Goal: Find specific page/section: Find specific page/section

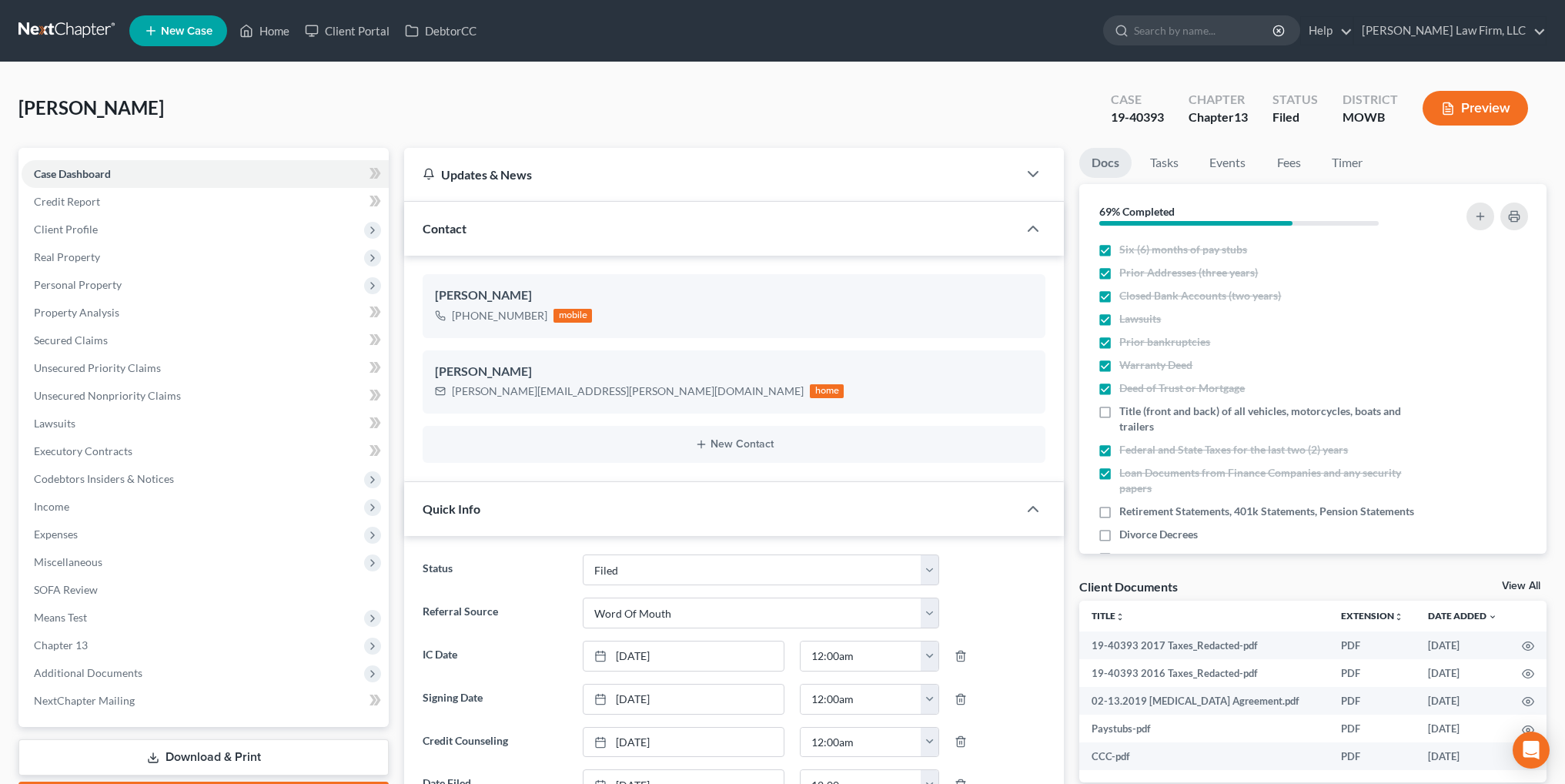
select select "3"
select select "0"
click at [263, 28] on link "Home" at bounding box center [264, 30] width 65 height 28
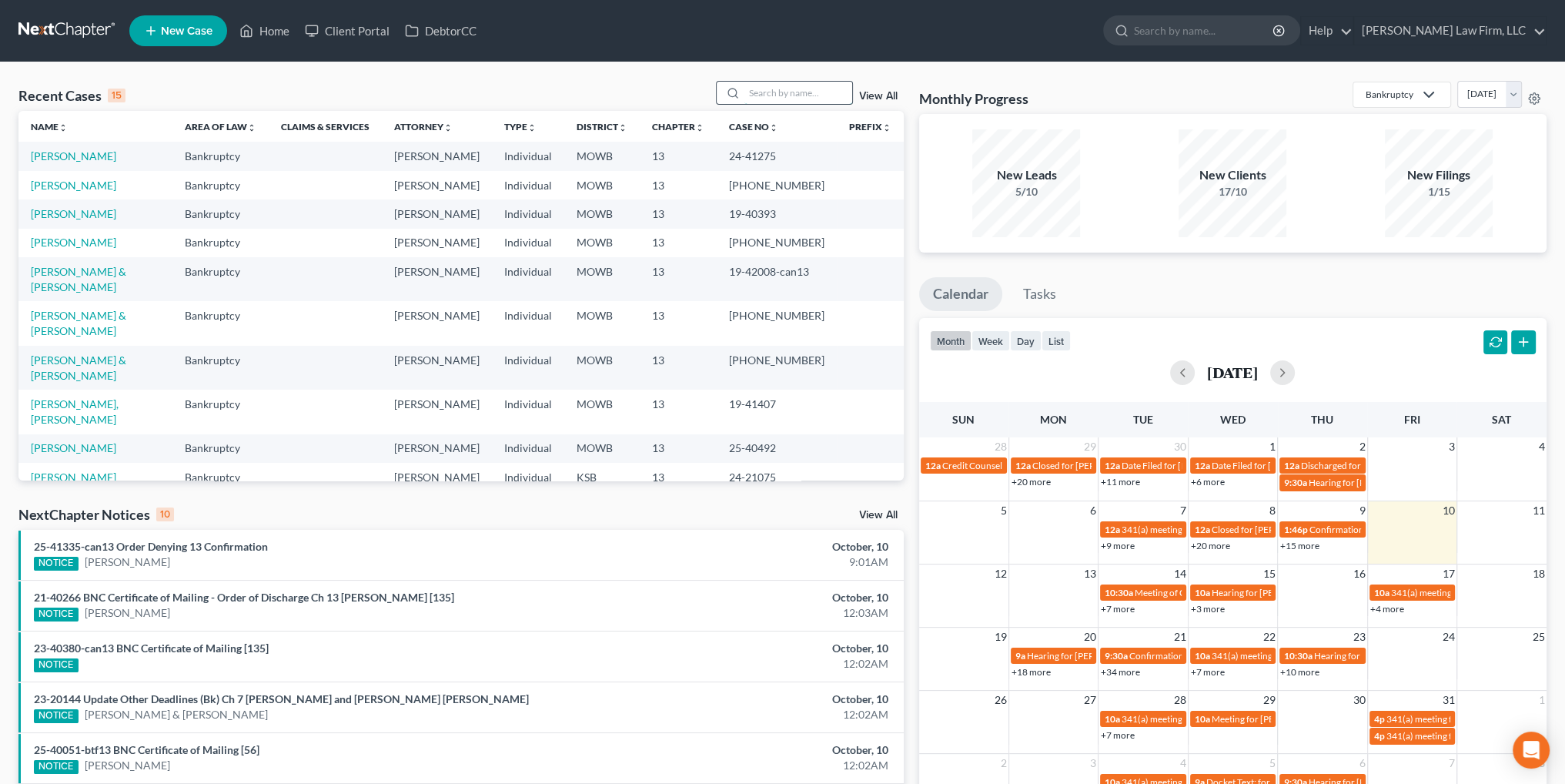
click at [780, 90] on input "search" at bounding box center [798, 93] width 108 height 22
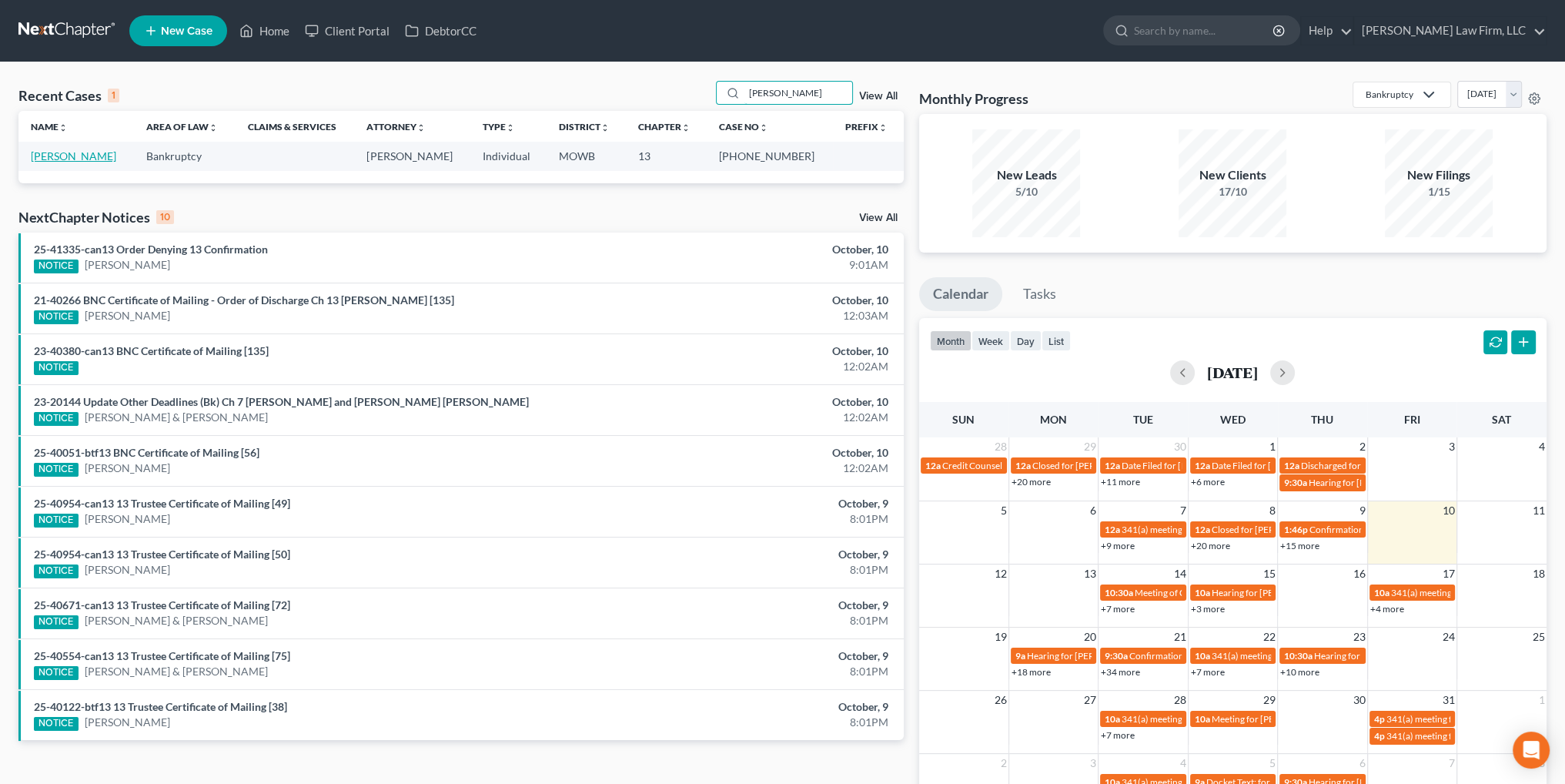
type input "[PERSON_NAME]"
click at [62, 151] on link "[PERSON_NAME]" at bounding box center [74, 156] width 86 height 13
select select "1"
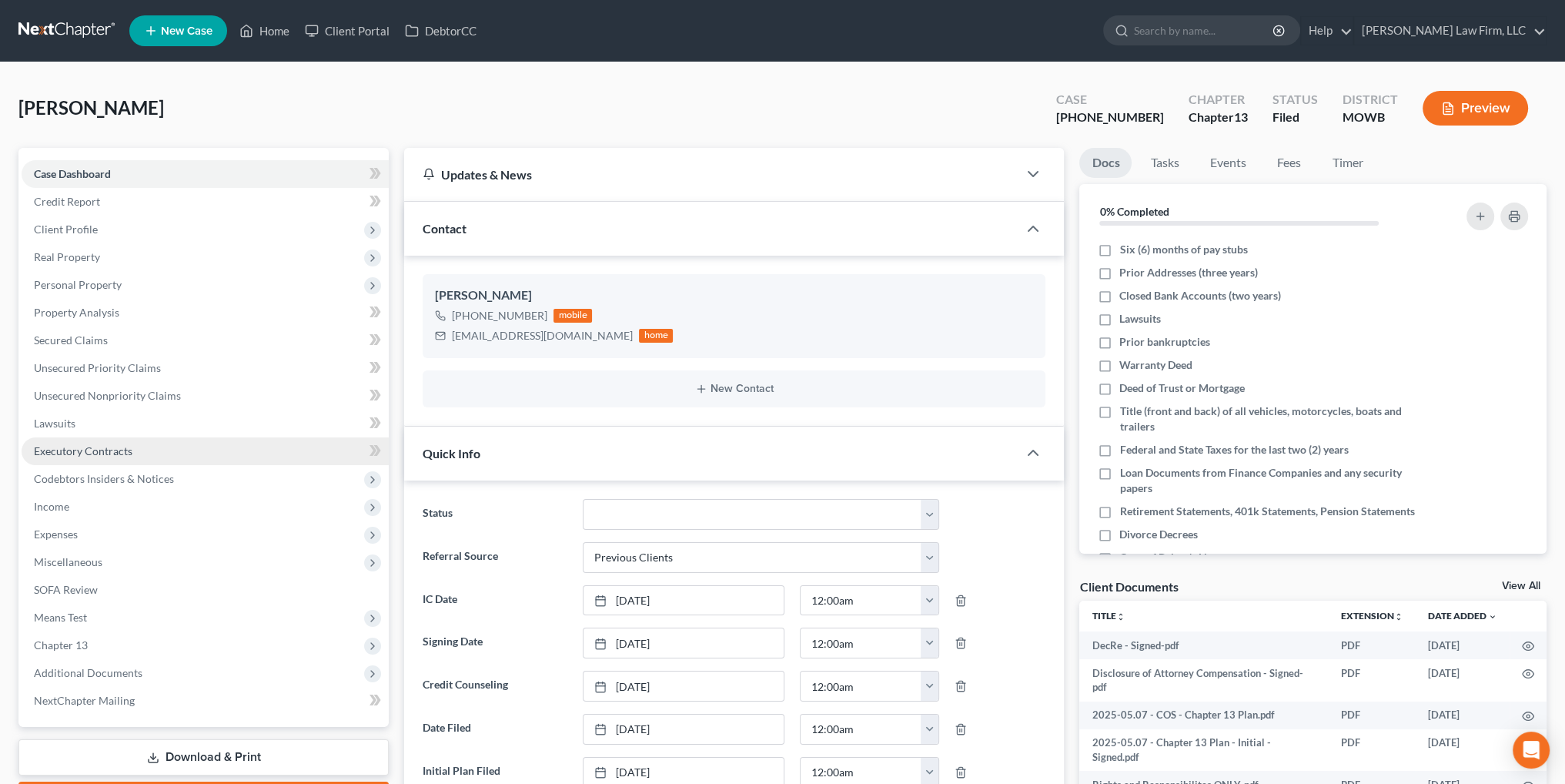
scroll to position [11331, 0]
click at [57, 562] on span "Miscellaneous" at bounding box center [68, 561] width 68 height 13
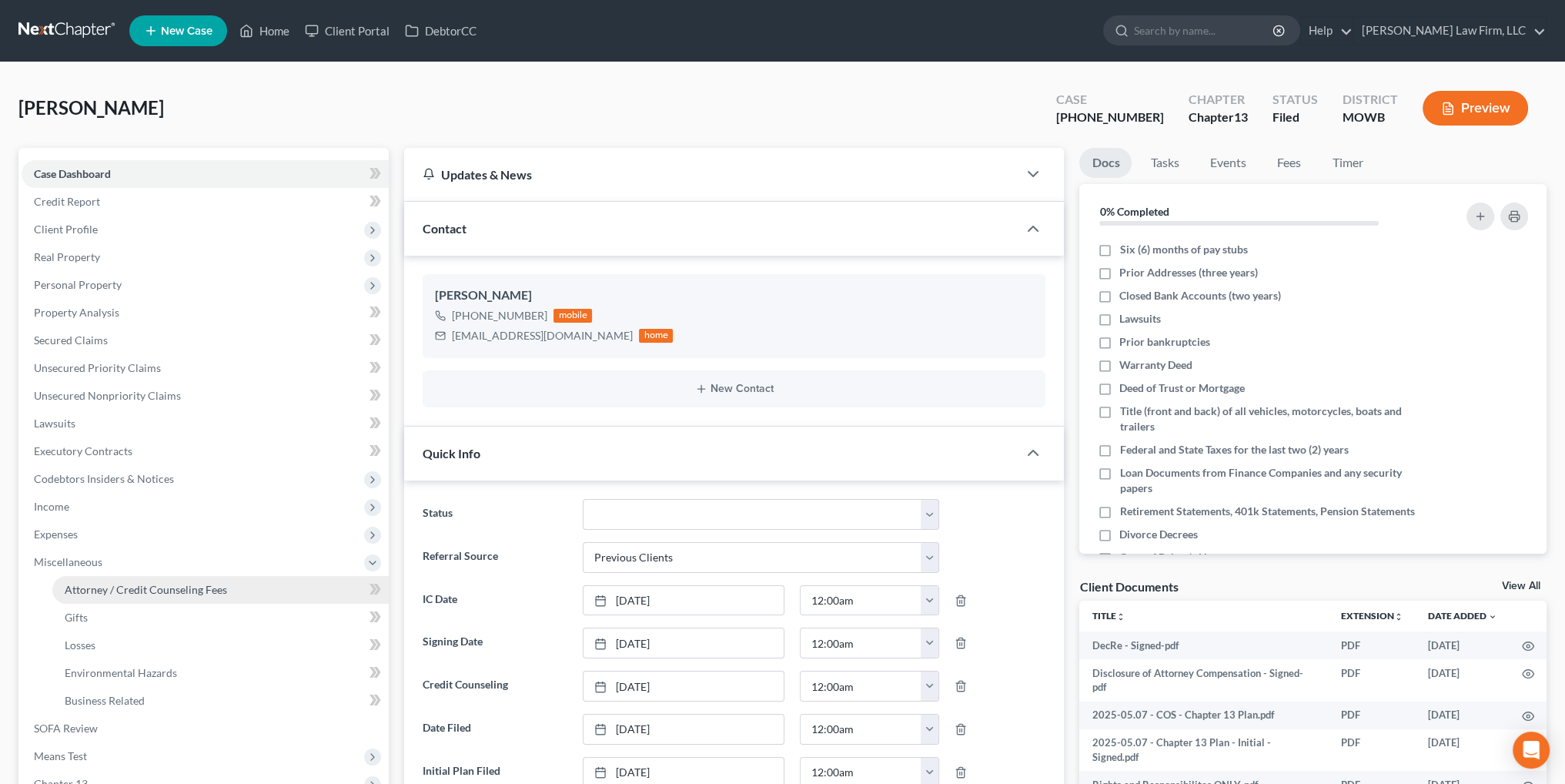
click at [154, 586] on span "Attorney / Credit Counseling Fees" at bounding box center [145, 589] width 163 height 13
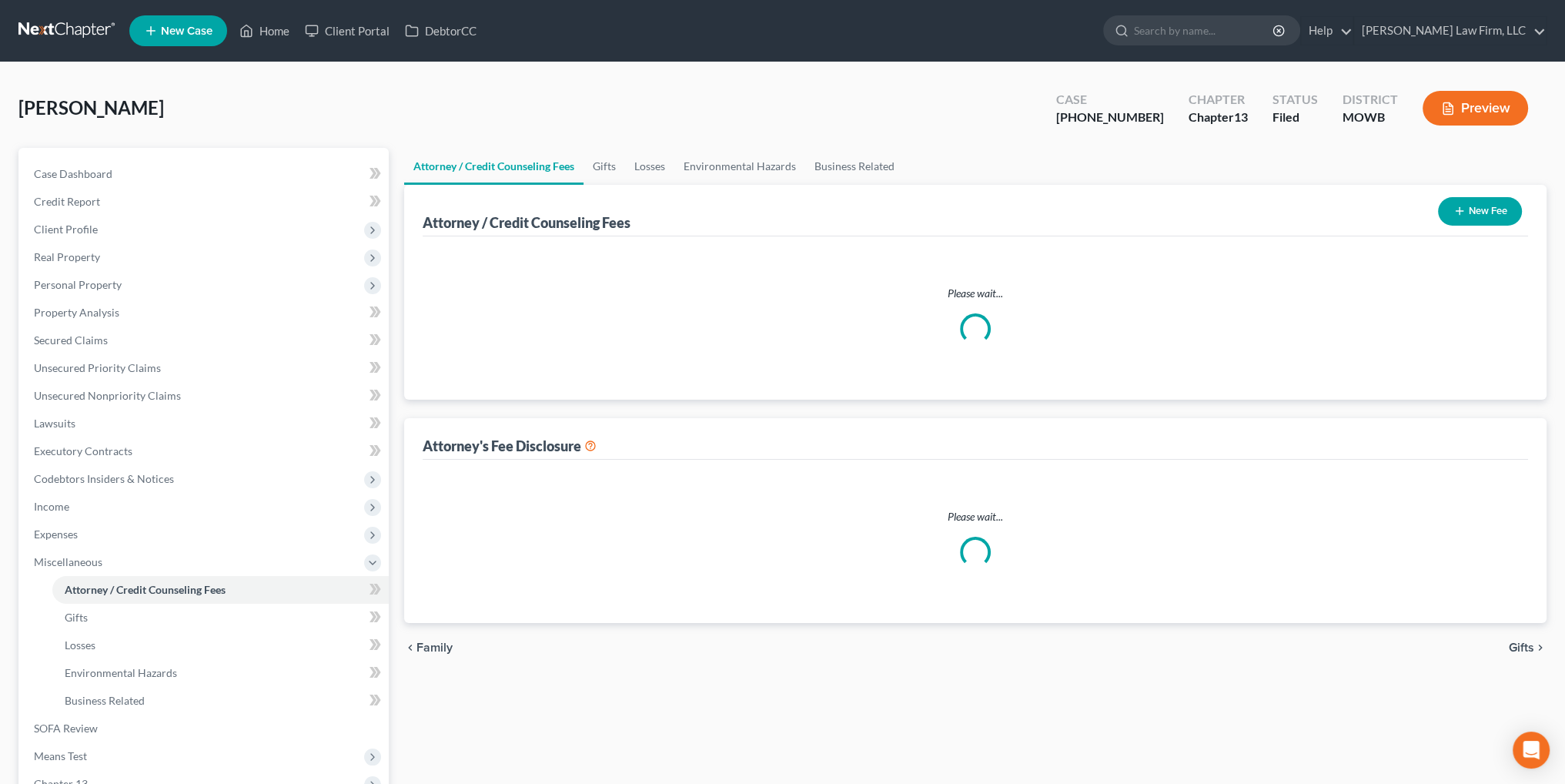
select select "2"
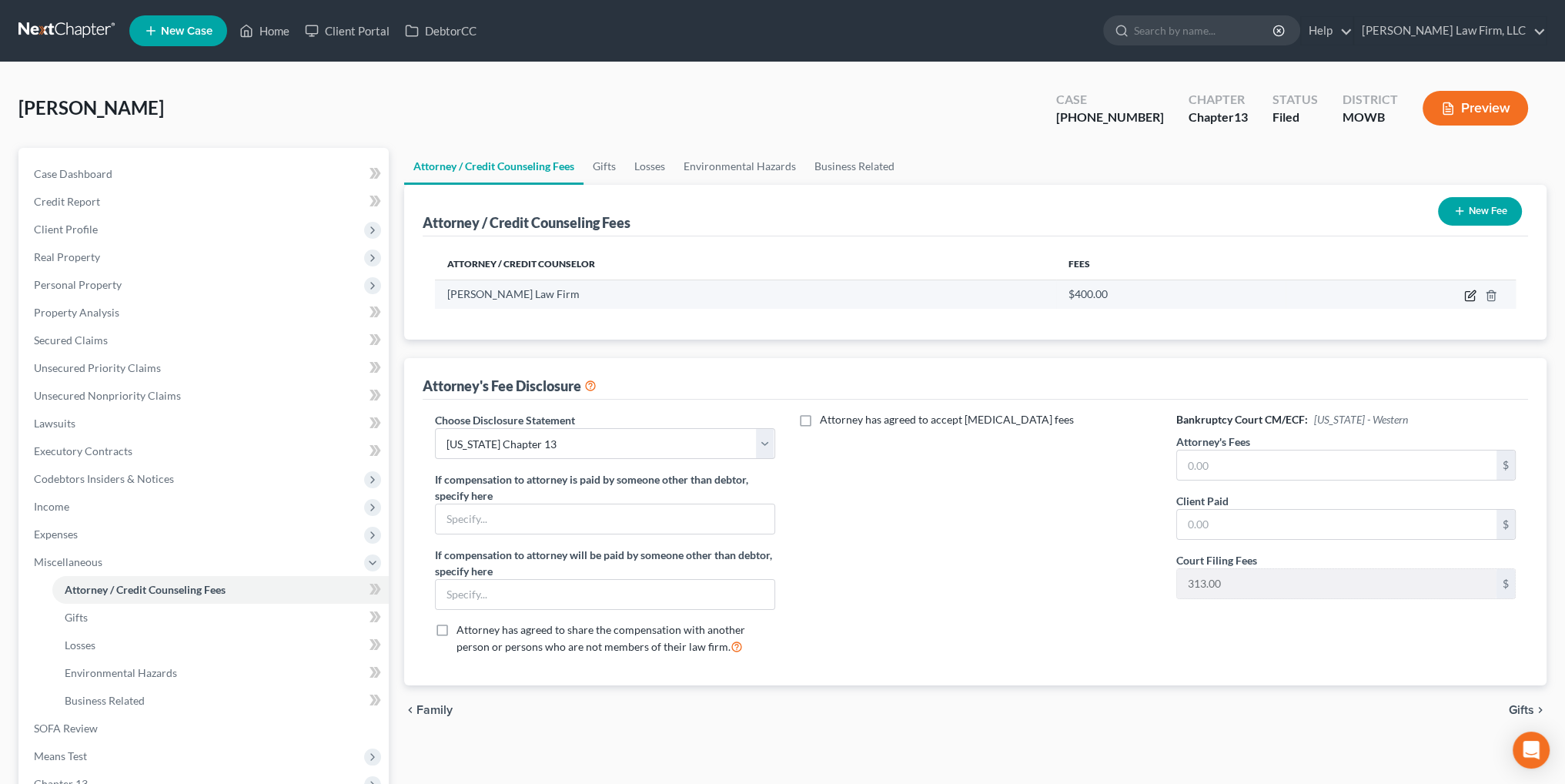
click at [1474, 298] on icon "button" at bounding box center [1471, 296] width 13 height 13
select select "26"
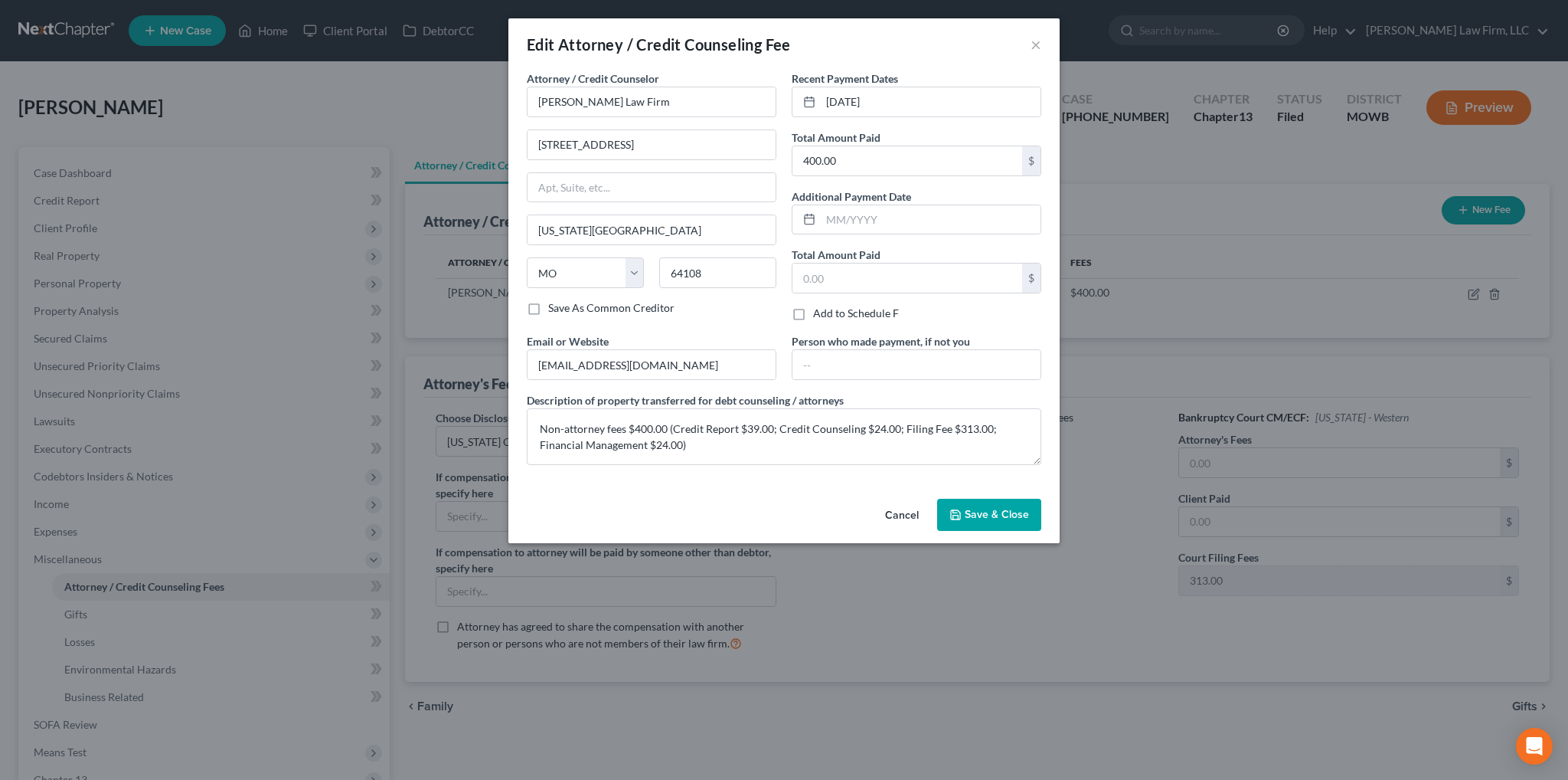
click at [904, 511] on button "Cancel" at bounding box center [902, 515] width 58 height 31
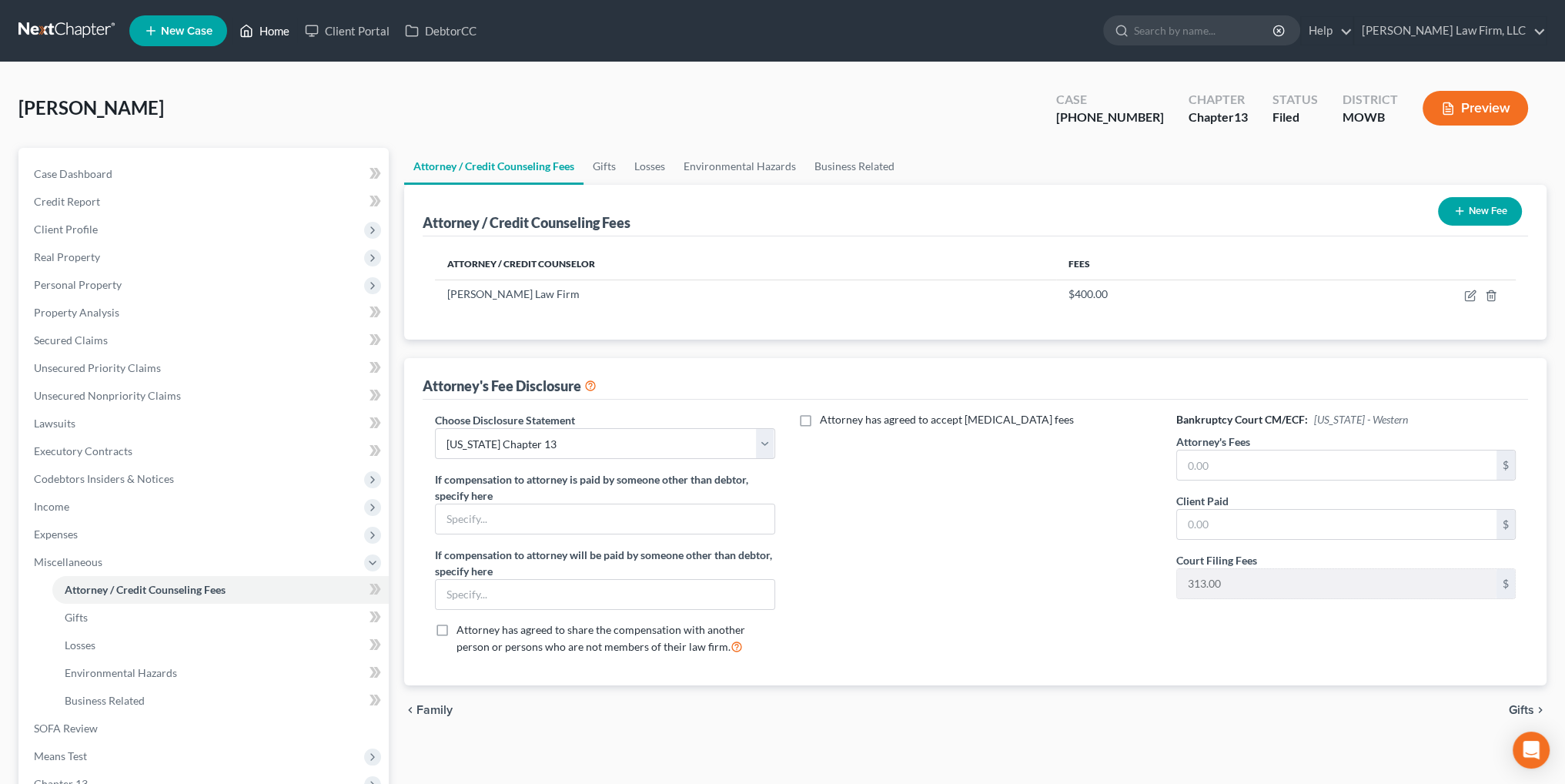
click at [269, 25] on link "Home" at bounding box center [264, 30] width 65 height 28
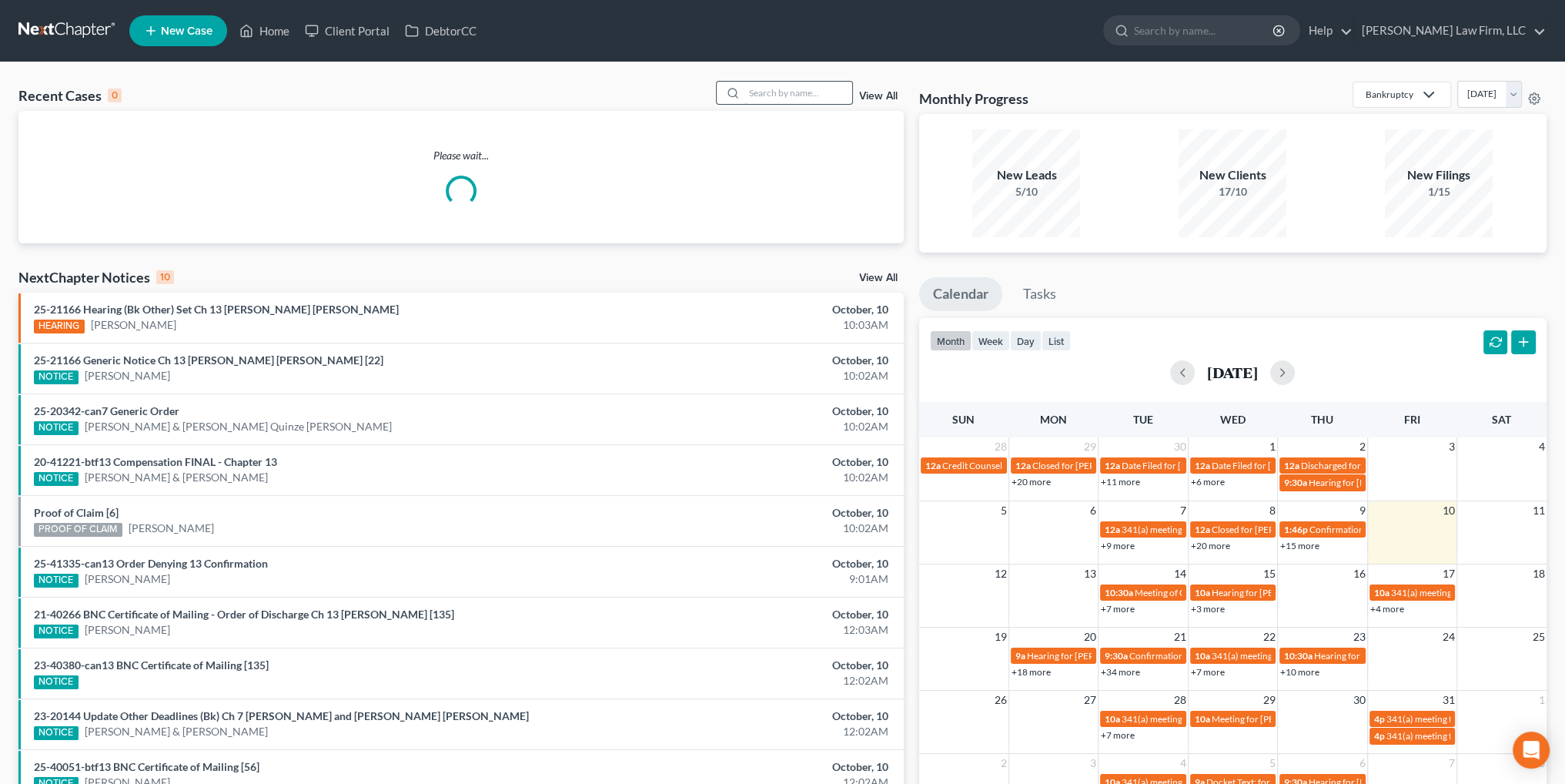
click at [817, 90] on input "search" at bounding box center [798, 93] width 108 height 22
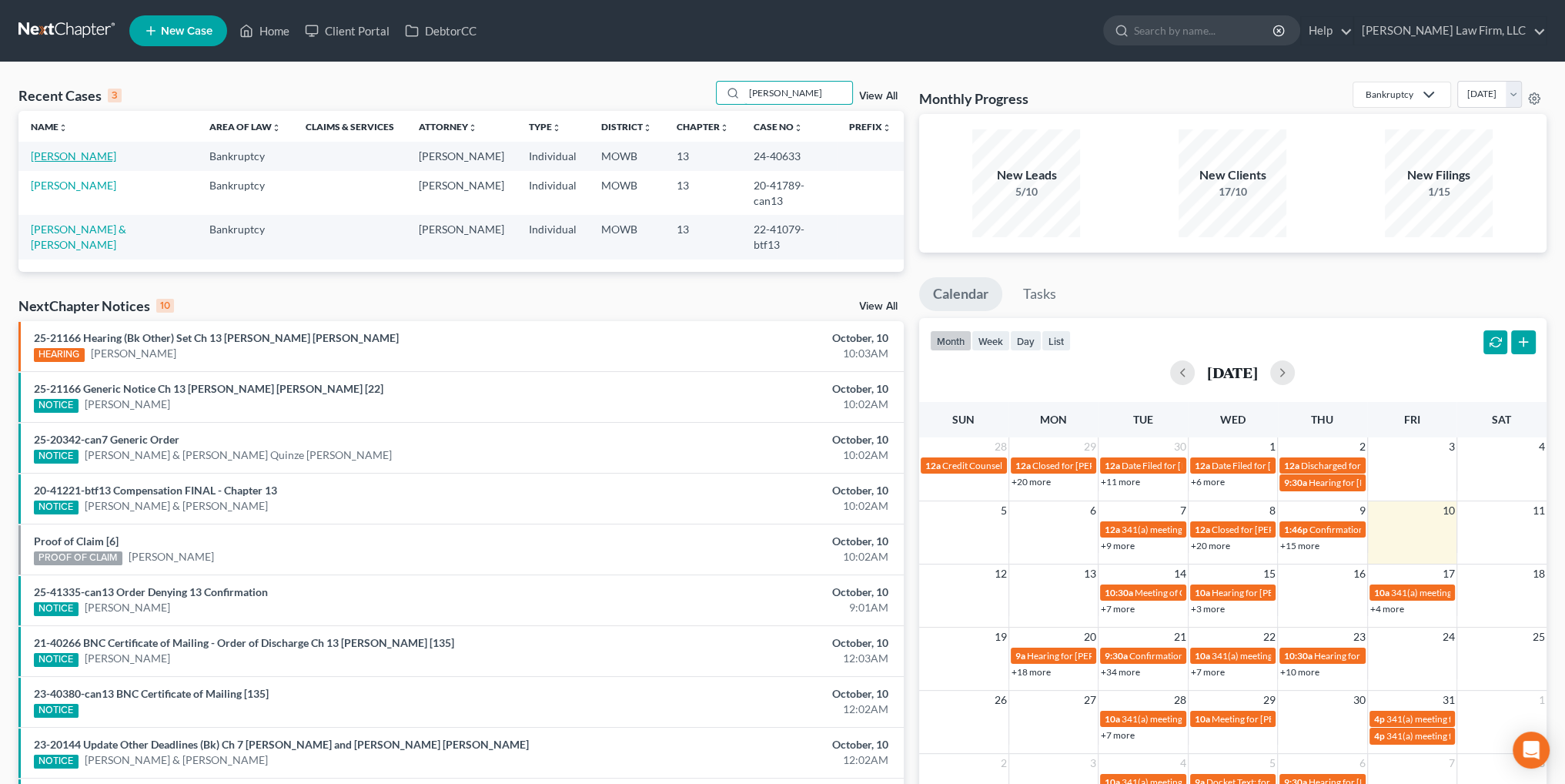
type input "[PERSON_NAME]"
click at [46, 160] on link "[PERSON_NAME]" at bounding box center [74, 156] width 86 height 13
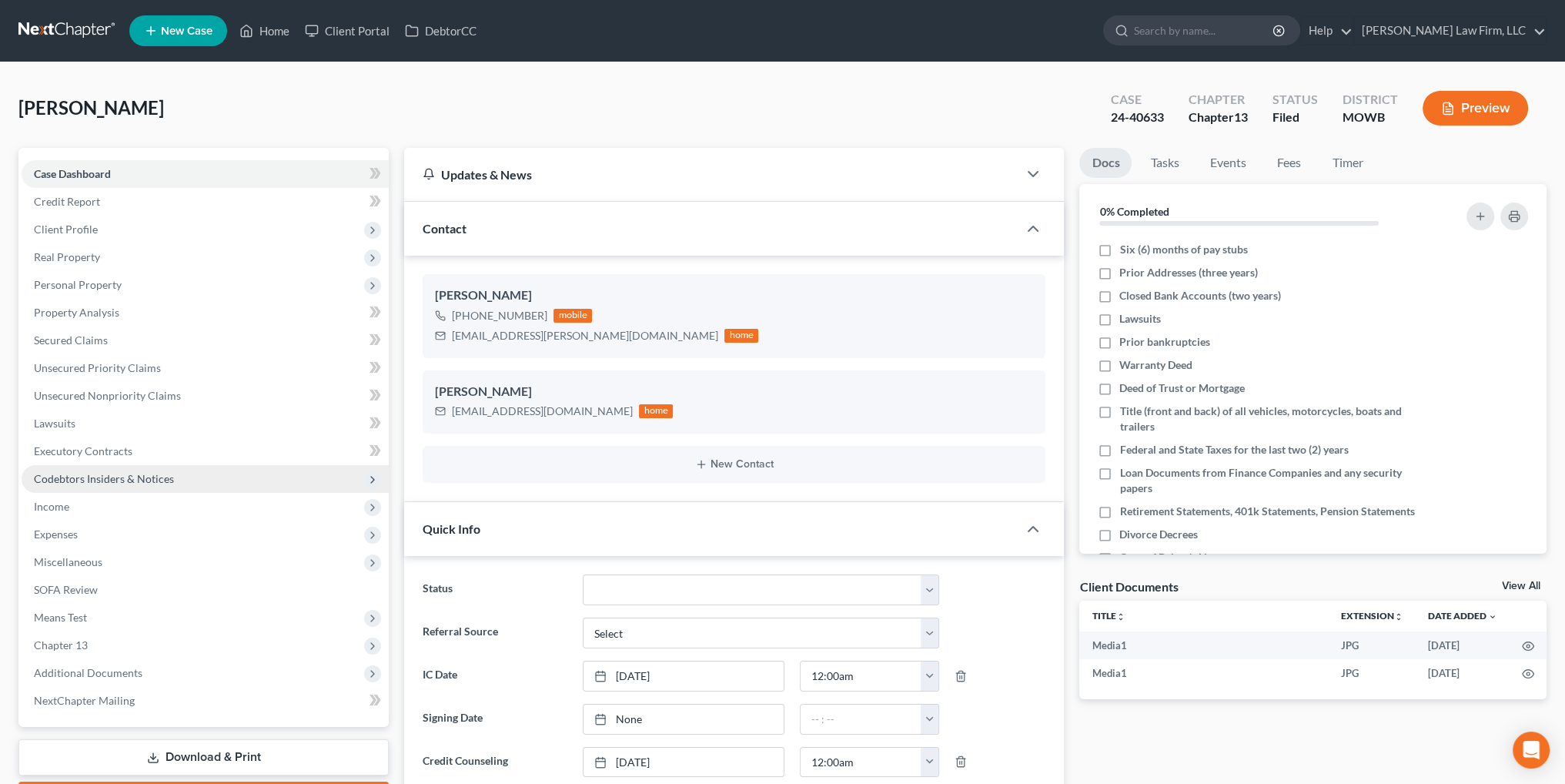
scroll to position [4831, 0]
click at [49, 570] on span "Miscellaneous" at bounding box center [205, 562] width 367 height 28
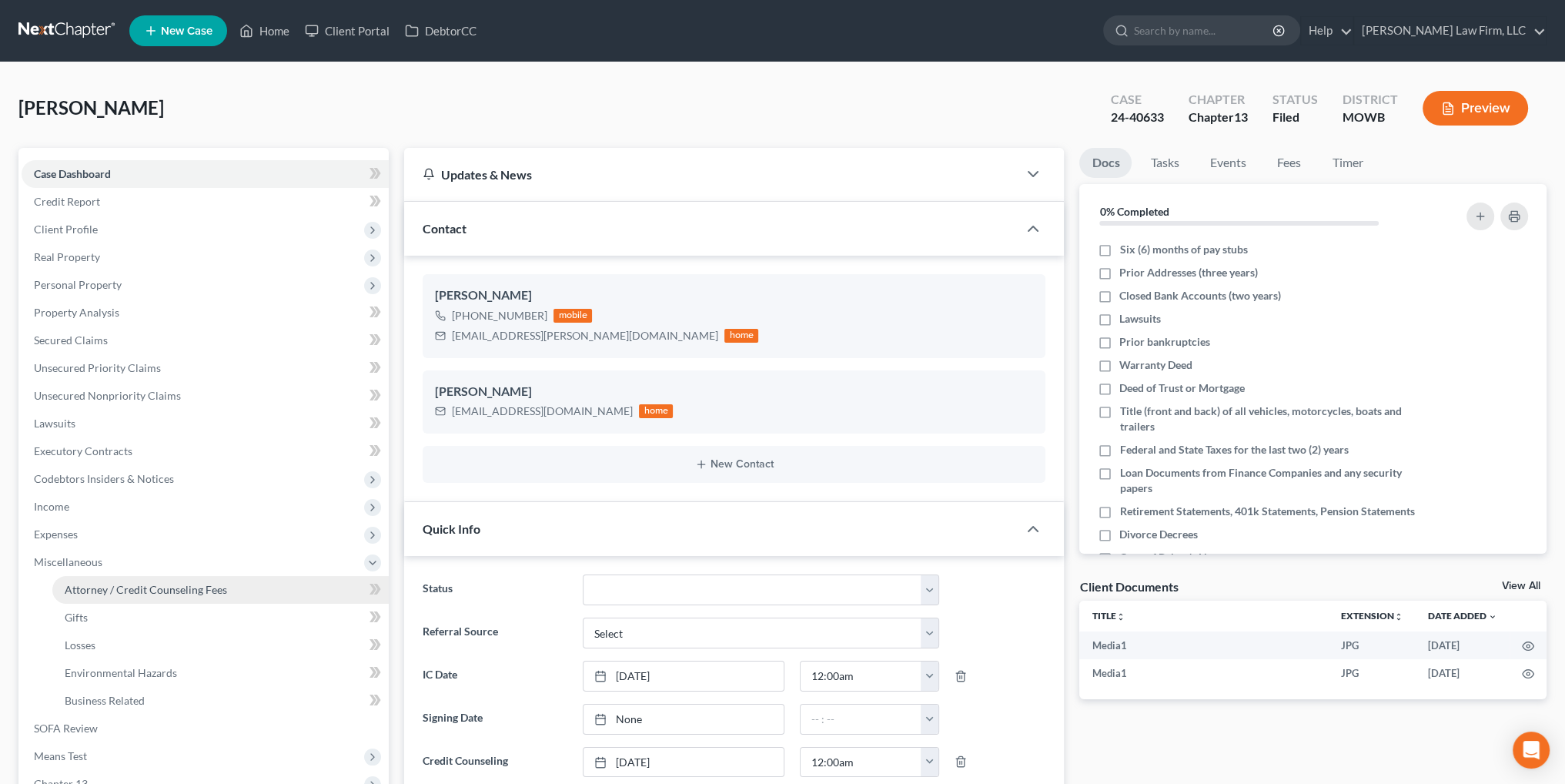
click at [126, 586] on span "Attorney / Credit Counseling Fees" at bounding box center [145, 589] width 163 height 13
select select "2"
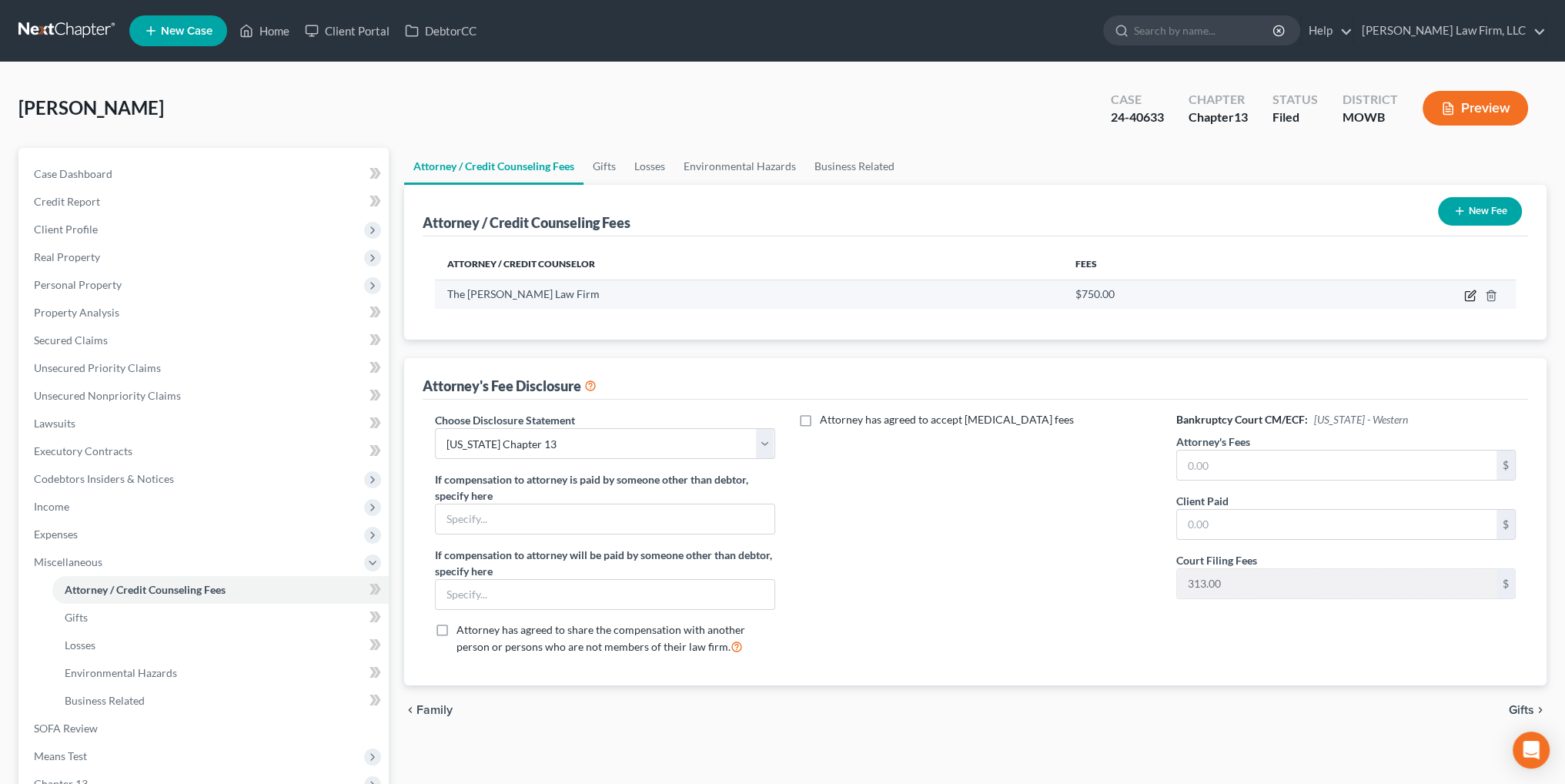
click at [1470, 299] on icon "button" at bounding box center [1470, 297] width 10 height 10
select select "26"
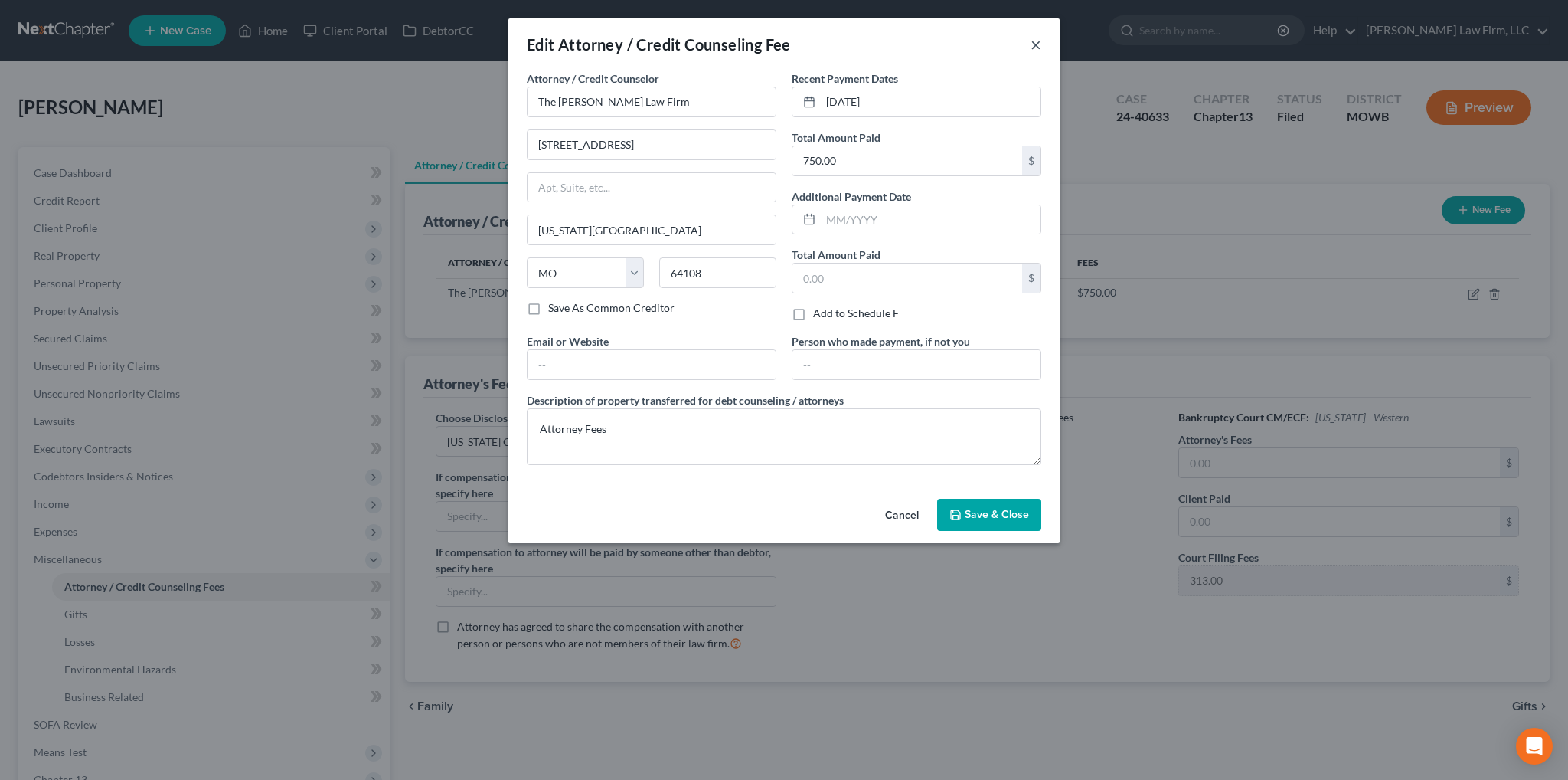
click at [1031, 43] on button "×" at bounding box center [1036, 44] width 11 height 18
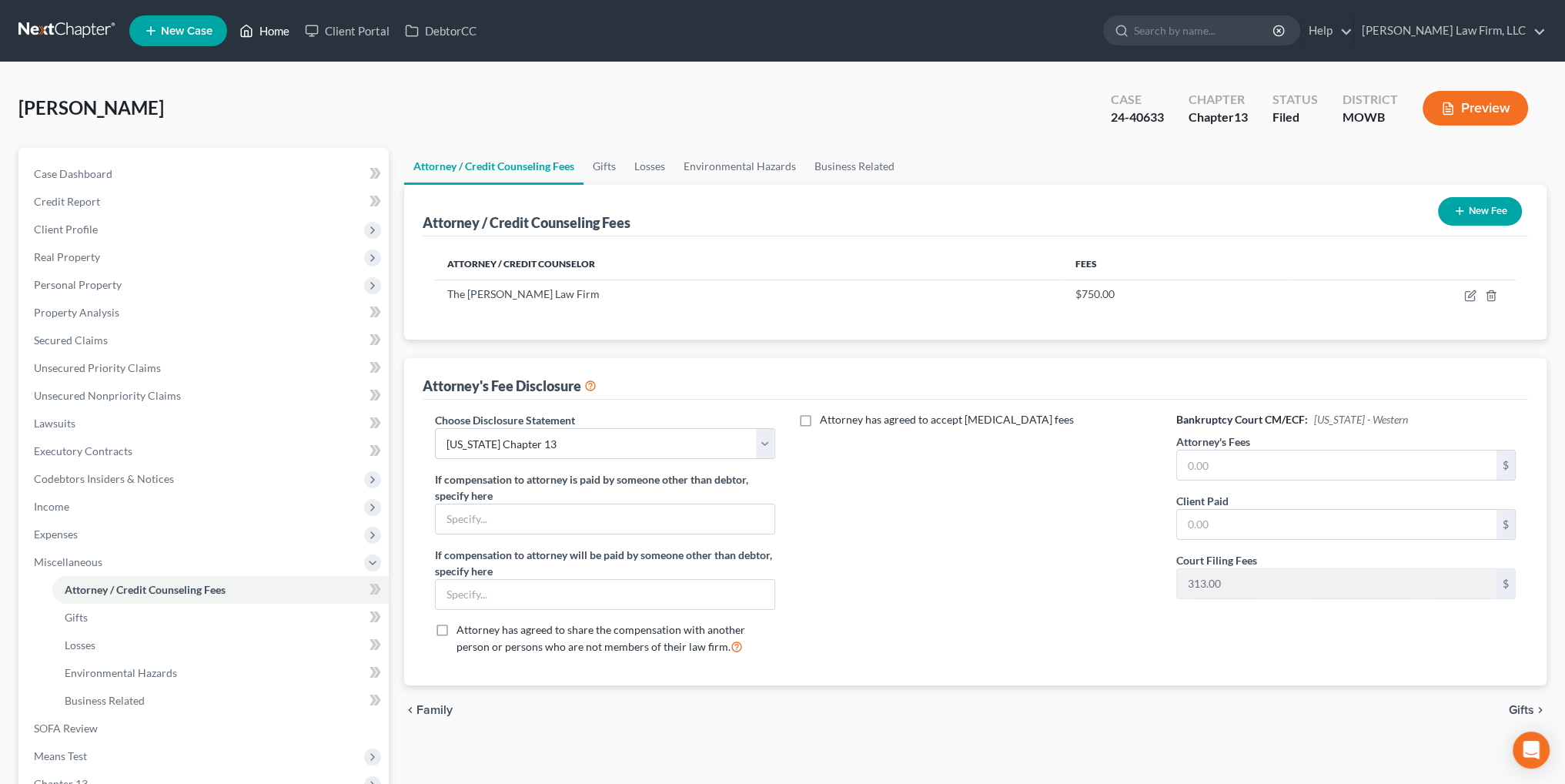
click at [258, 33] on link "Home" at bounding box center [264, 30] width 65 height 28
